Goal: Find specific page/section: Find specific page/section

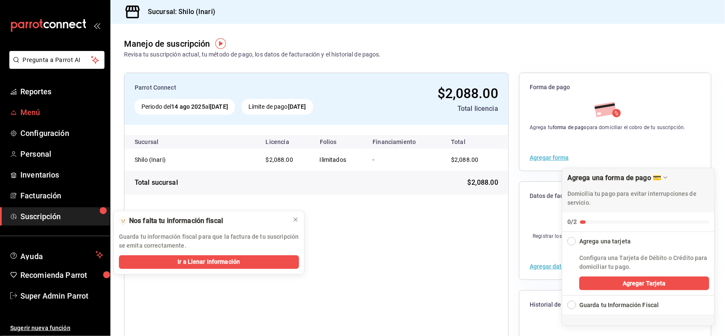
click at [48, 113] on span "Menú" at bounding box center [61, 112] width 83 height 11
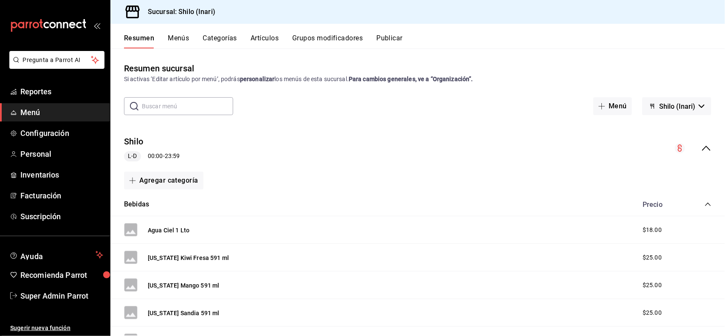
click at [181, 41] on button "Menús" at bounding box center [178, 41] width 21 height 14
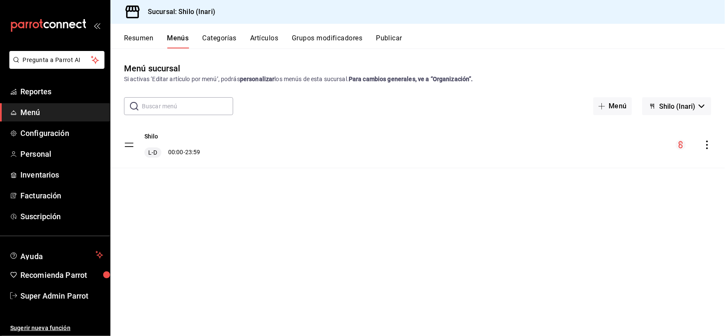
click at [263, 36] on button "Artículos" at bounding box center [264, 41] width 28 height 14
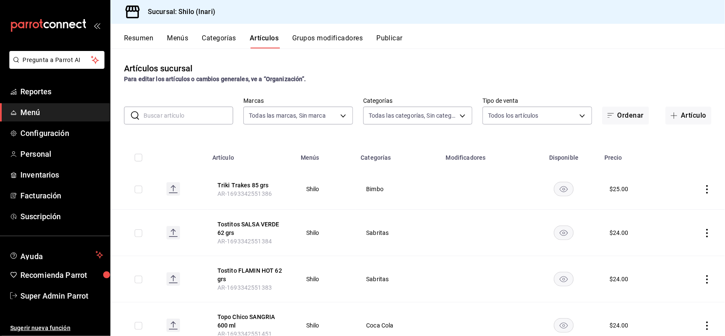
type input "c24e312c-6a8a-4230-944d-e9a1353163a4"
type input "6c598416-5bab-4ae5-b7b9-fc6aa3cb2254,2379e812-203c-4645-b763-13d72e10b9c2,55dab…"
click at [201, 111] on input "text" at bounding box center [189, 115] width 90 height 17
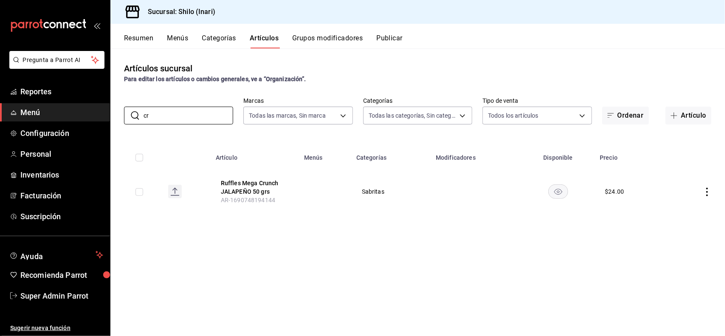
type input "c"
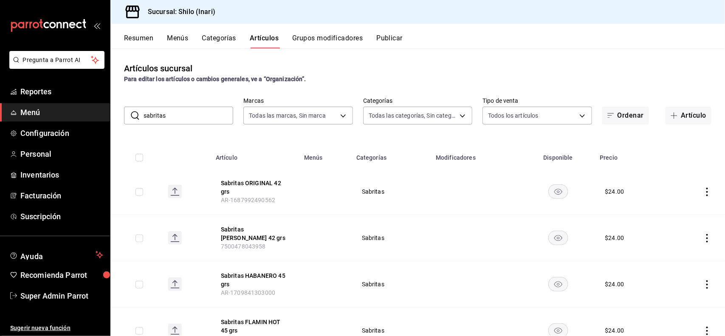
click at [374, 69] on div "Artículos sucursal Para editar los artículos o cambios generales, ve a “Organiz…" at bounding box center [417, 73] width 615 height 22
click at [219, 113] on input "sabritas" at bounding box center [189, 115] width 90 height 17
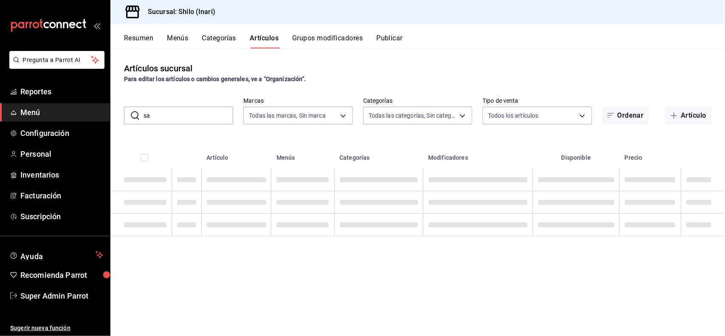
type input "s"
type input "j"
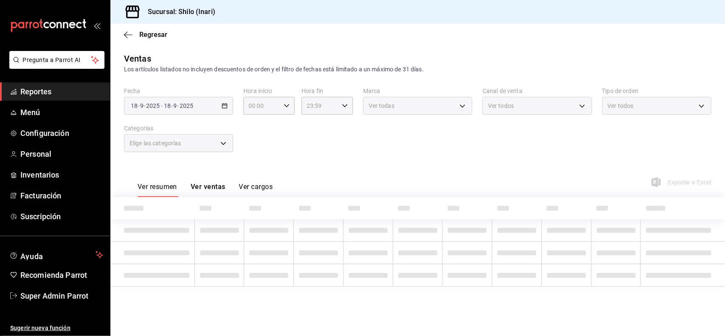
type input "05:00"
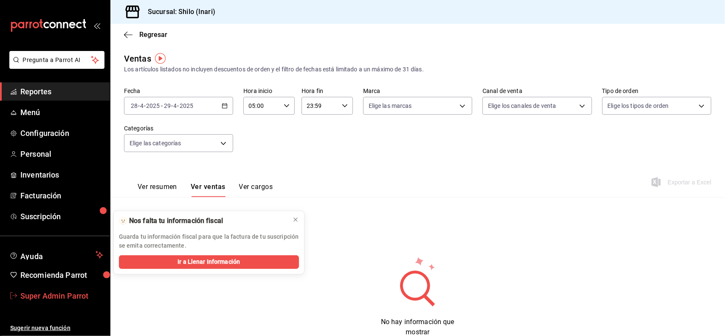
click at [54, 297] on span "Super Admin Parrot" at bounding box center [61, 295] width 83 height 11
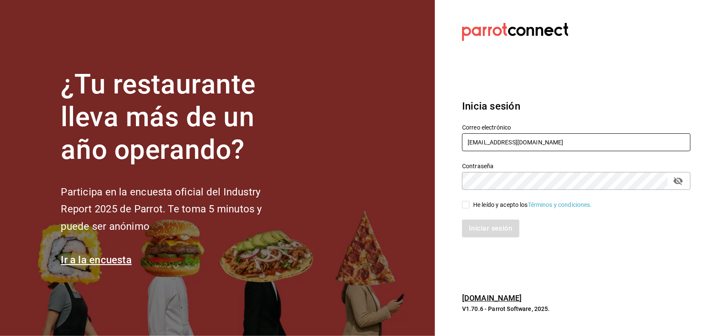
click at [557, 143] on input "shilo@inari.com" at bounding box center [576, 142] width 229 height 18
type input "yazaki@saltillo.com"
click at [465, 208] on input "He leído y acepto los Términos y condiciones." at bounding box center [466, 205] width 8 height 8
checkbox input "true"
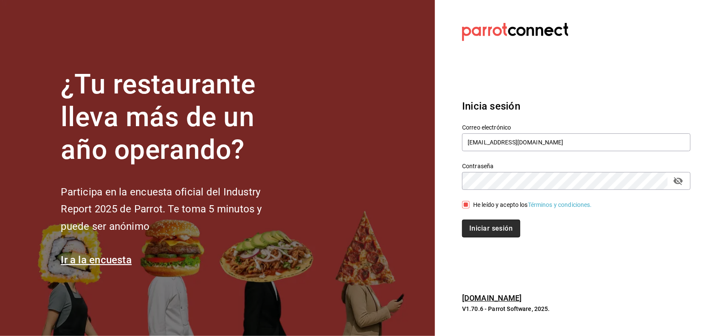
click at [481, 220] on button "Iniciar sesión" at bounding box center [491, 229] width 58 height 18
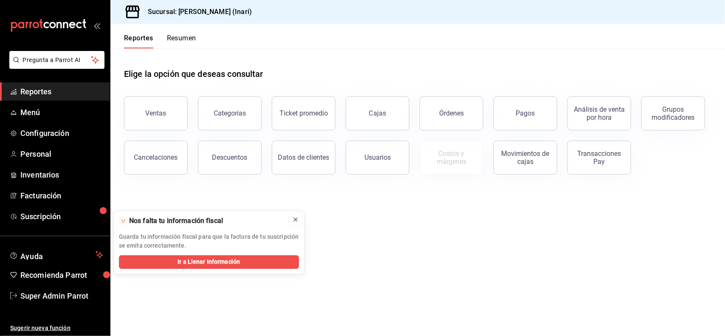
click at [294, 220] on icon at bounding box center [295, 219] width 7 height 7
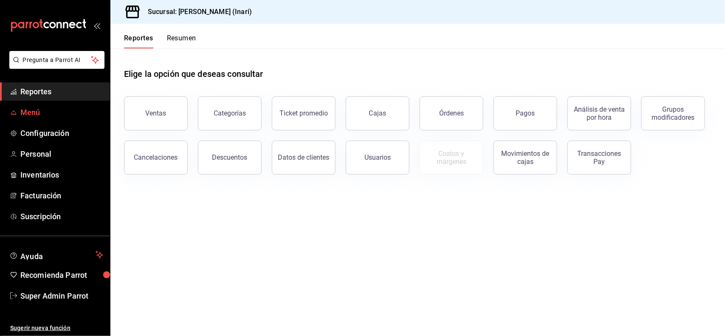
click at [66, 114] on span "Menú" at bounding box center [61, 112] width 83 height 11
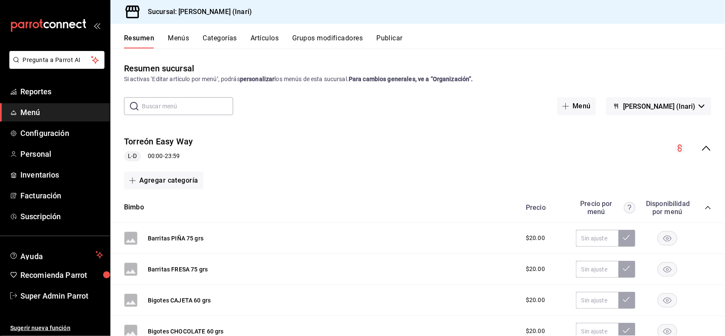
click at [255, 39] on button "Artículos" at bounding box center [265, 41] width 28 height 14
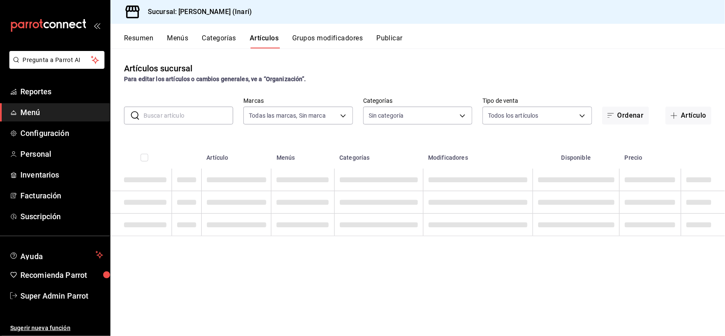
type input "56fbb0f3-006a-4ed7-a5c0-48b255614585"
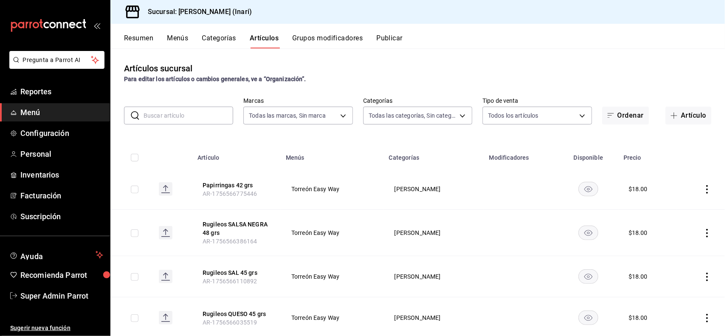
type input "9f032dae-9927-461b-adc5-f2faa5568149,3a12f2d0-a673-4e78-98e2-77088c85486e,dbaf7…"
click at [194, 117] on input "text" at bounding box center [189, 115] width 90 height 17
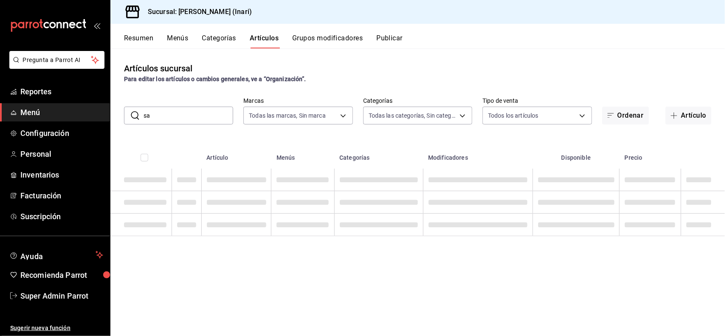
type input "s"
